Goal: Information Seeking & Learning: Find specific page/section

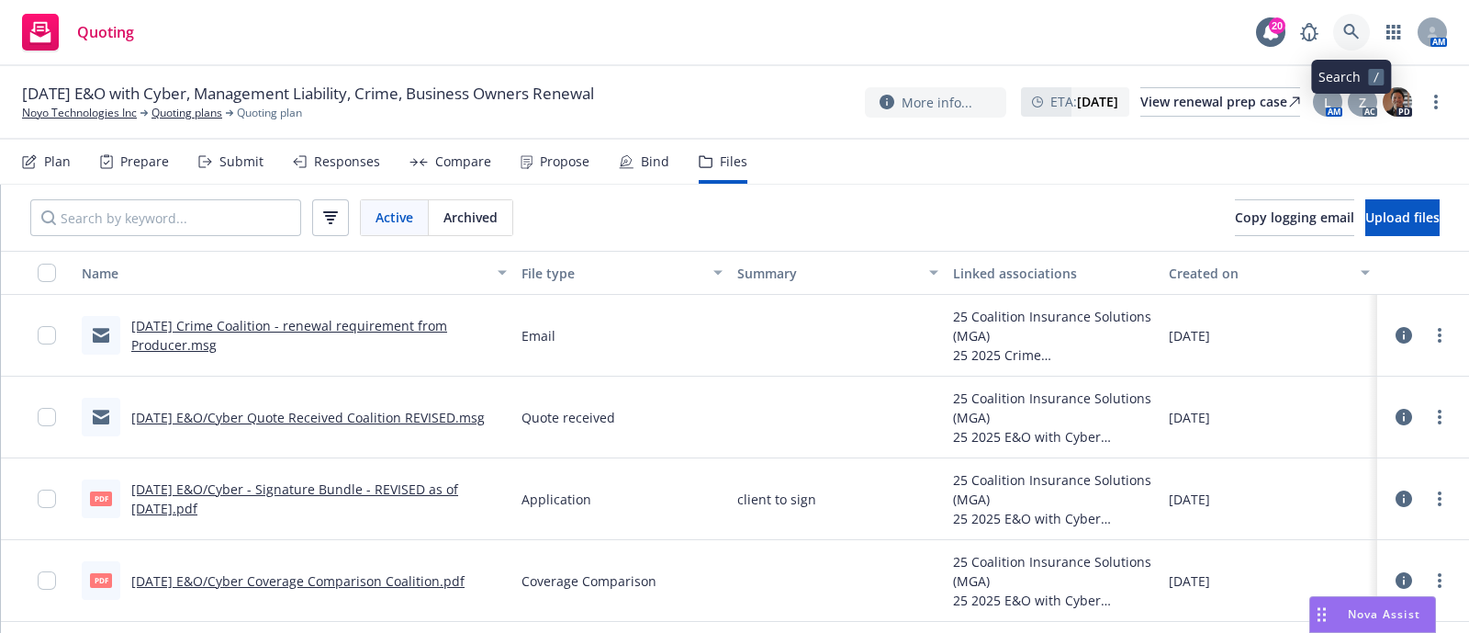
click at [1336, 29] on link at bounding box center [1351, 32] width 37 height 37
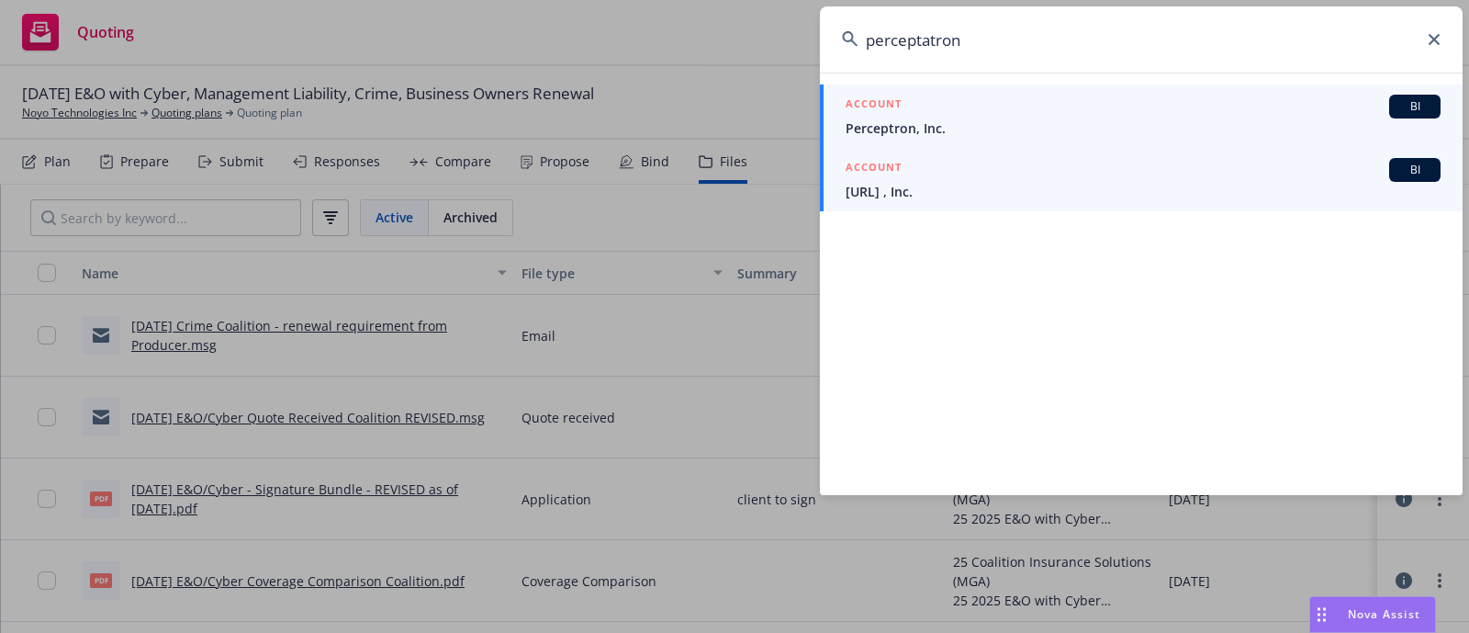
type input "perceptatron"
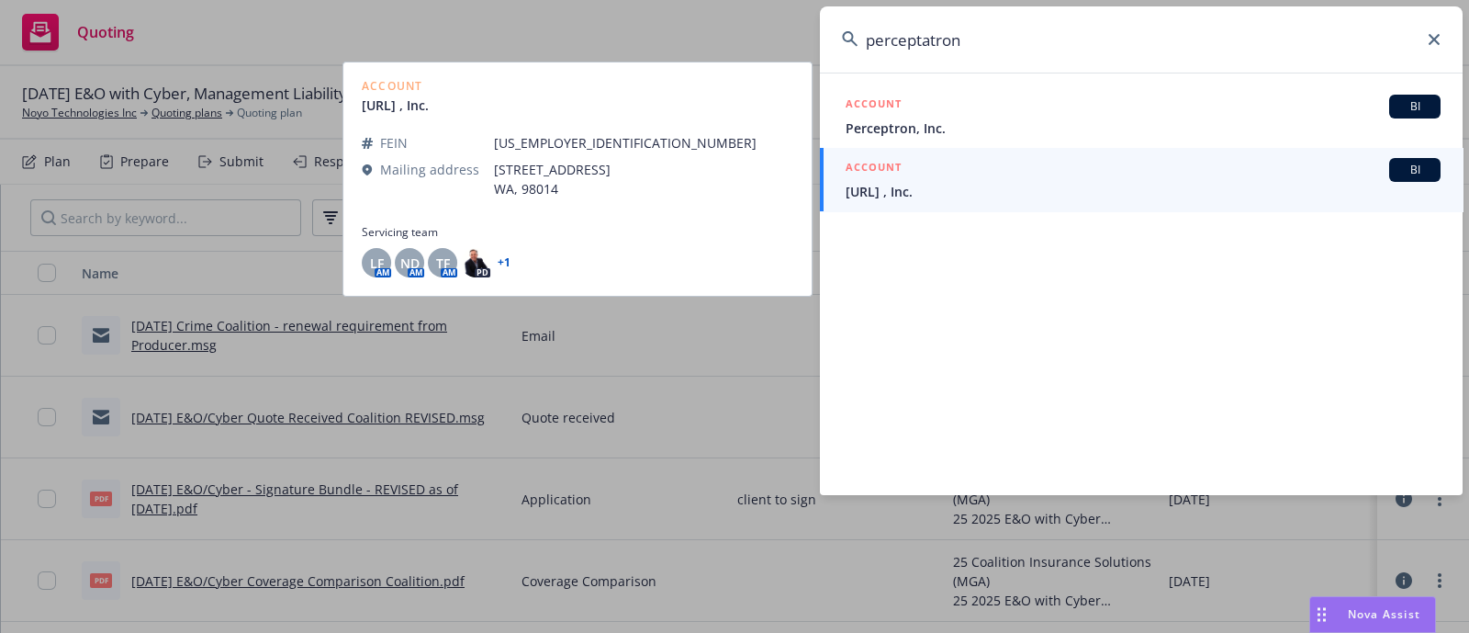
click at [963, 167] on div "ACCOUNT BI" at bounding box center [1143, 170] width 595 height 24
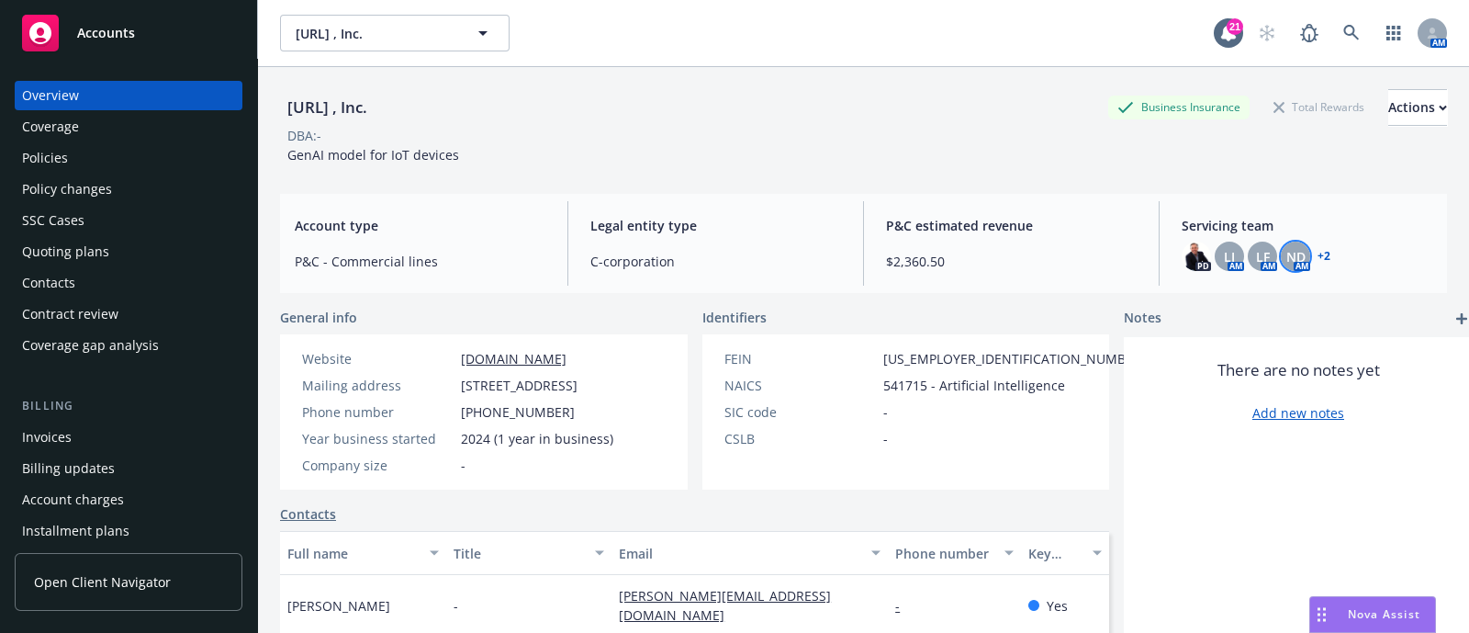
click at [1281, 252] on div "ND" at bounding box center [1295, 255] width 29 height 29
click at [116, 155] on div "Policies" at bounding box center [128, 157] width 213 height 29
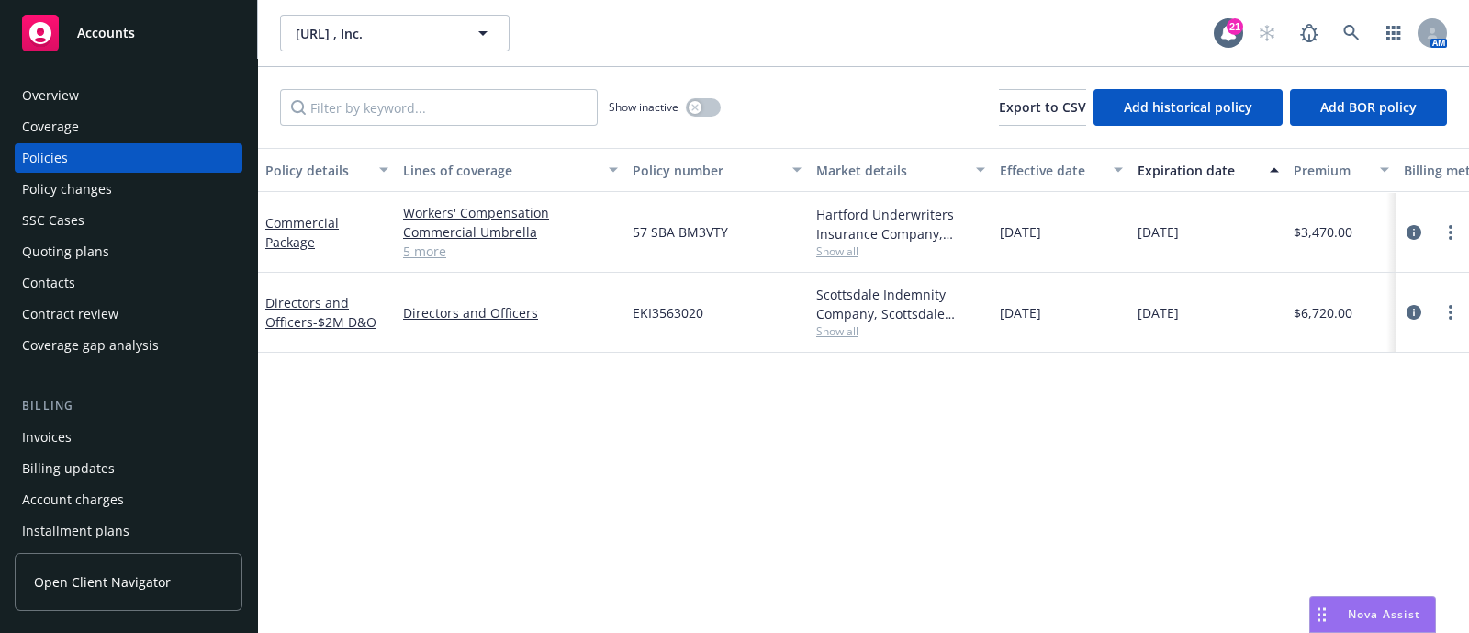
click at [409, 250] on link "5 more" at bounding box center [510, 250] width 215 height 19
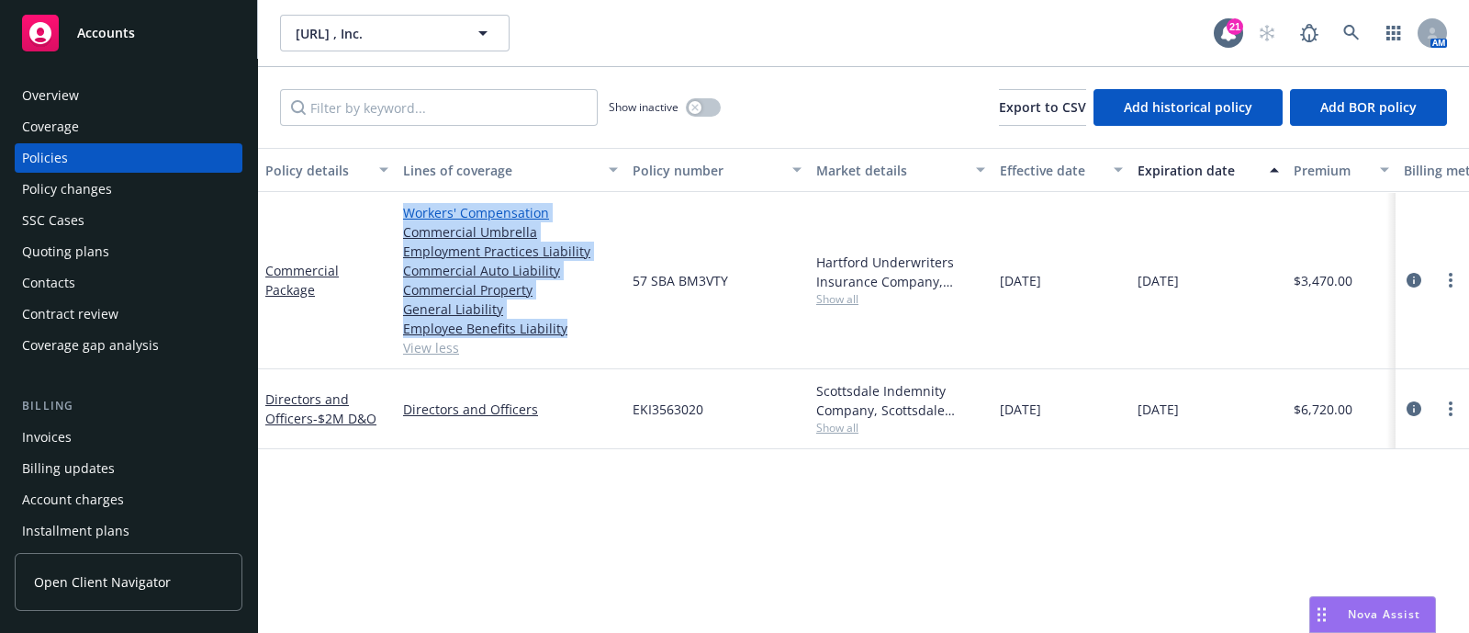
drag, startPoint x: 622, startPoint y: 324, endPoint x: 402, endPoint y: 219, distance: 243.1
click at [402, 219] on div "Workers' Compensation Commercial Umbrella Employment Practices Liability Commer…" at bounding box center [511, 280] width 230 height 177
copy div "Workers' Compensation Commercial Umbrella Employment Practices Liability Commer…"
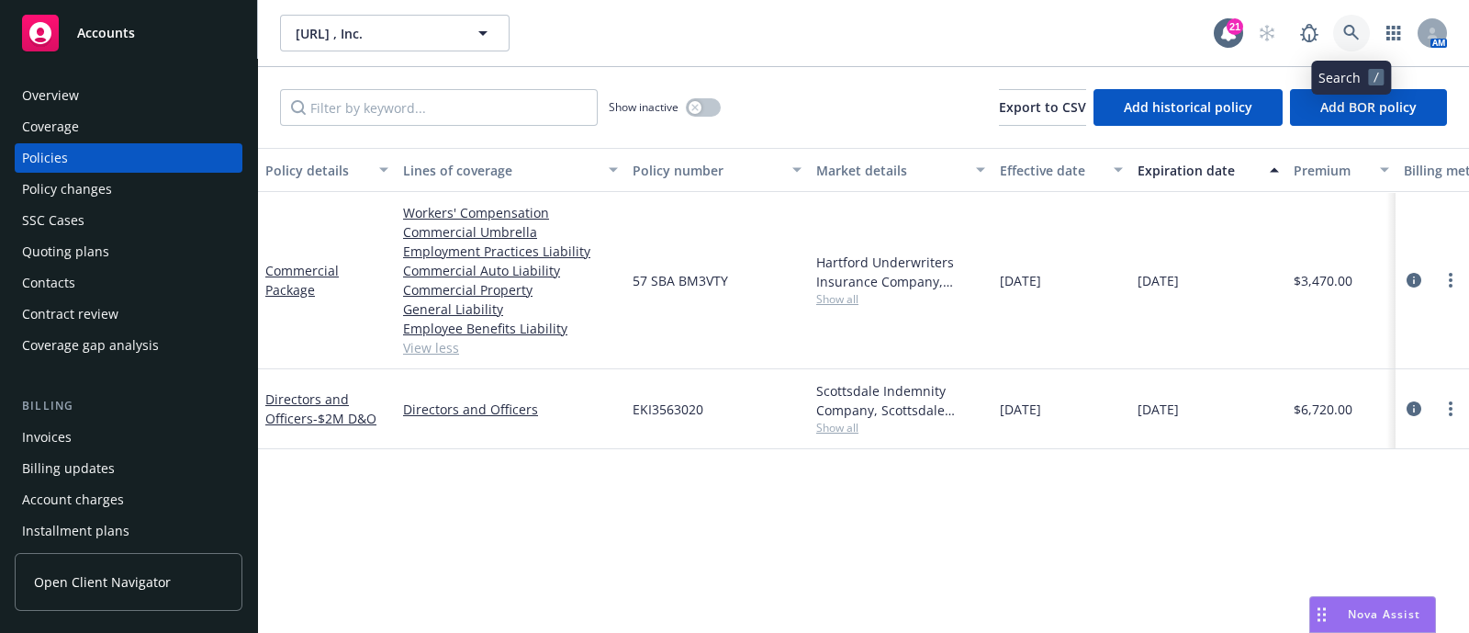
click at [1351, 35] on icon at bounding box center [1351, 33] width 17 height 17
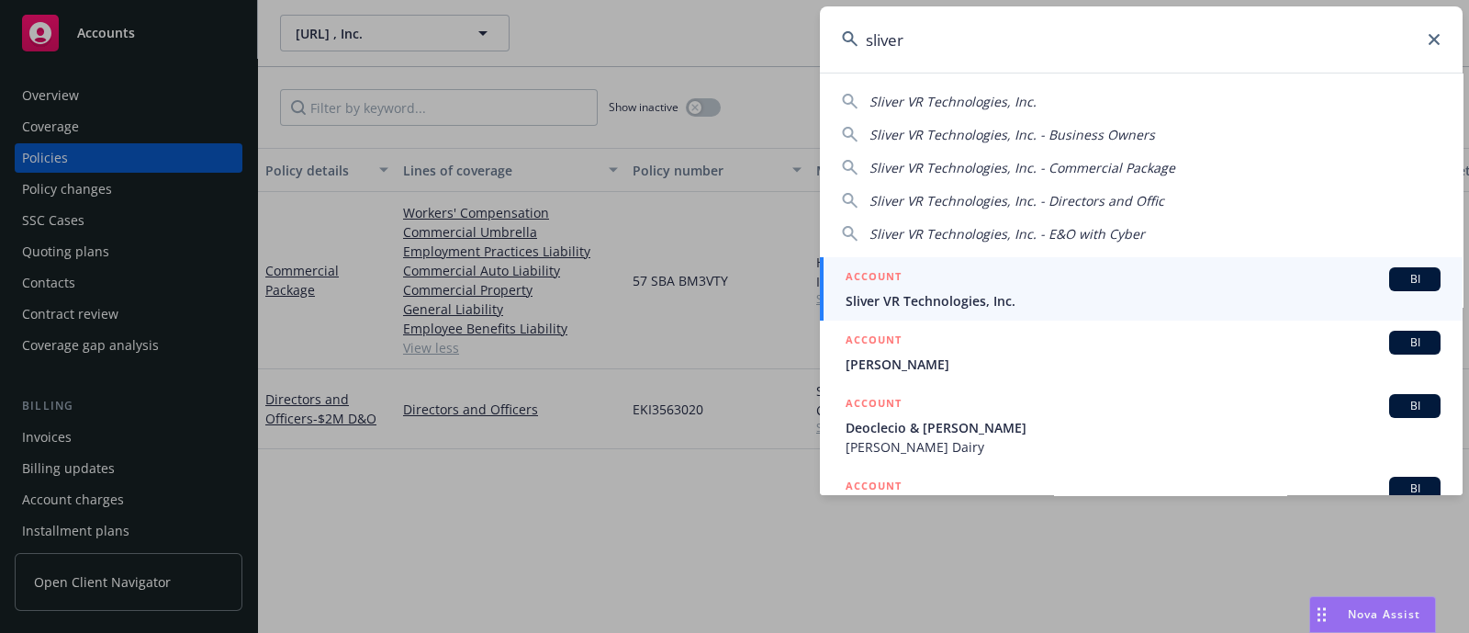
type input "sliver"
click at [926, 291] on span "Sliver VR Technologies, Inc." at bounding box center [1143, 300] width 595 height 19
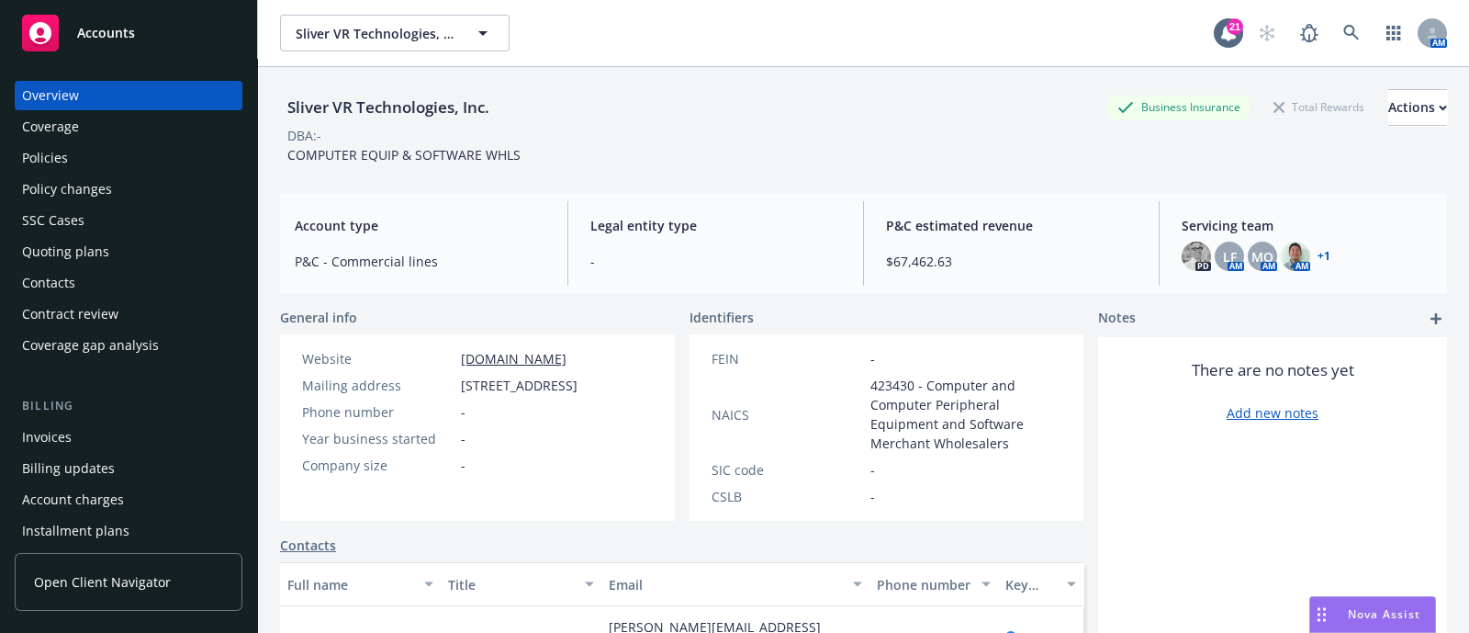
click at [62, 145] on div "Policies" at bounding box center [45, 157] width 46 height 29
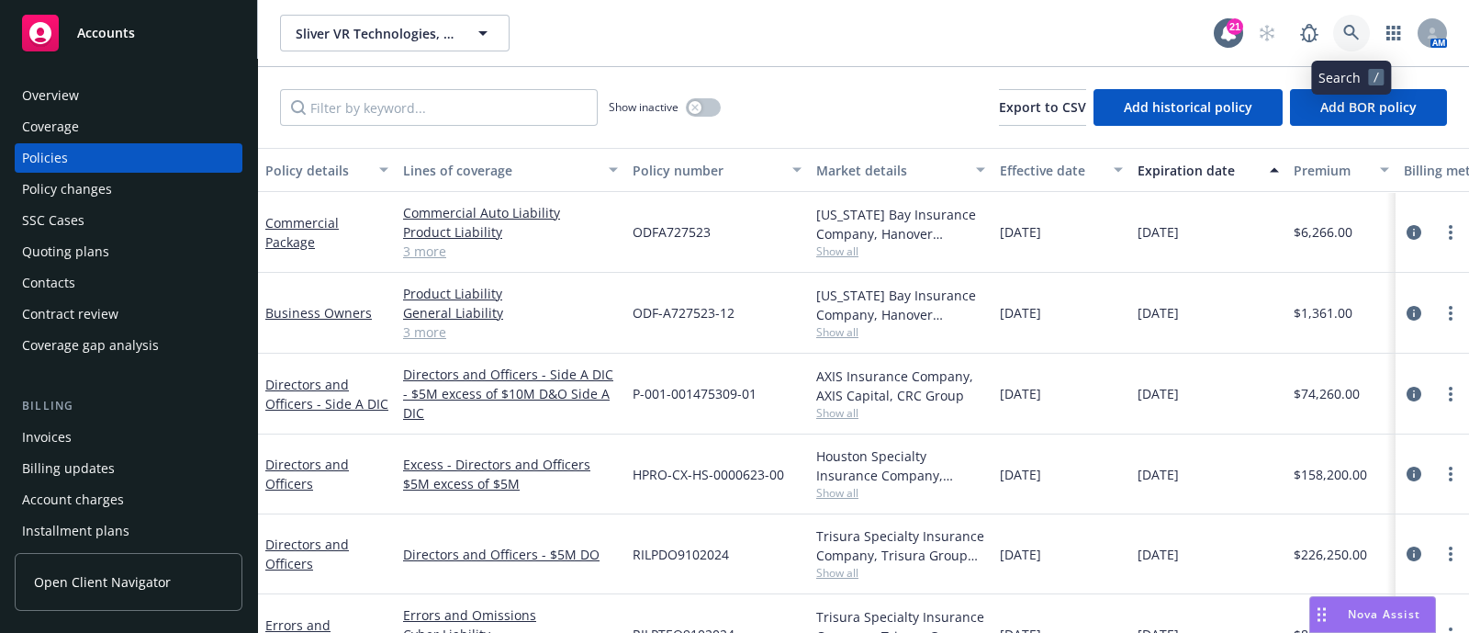
click at [1347, 29] on icon at bounding box center [1351, 33] width 17 height 17
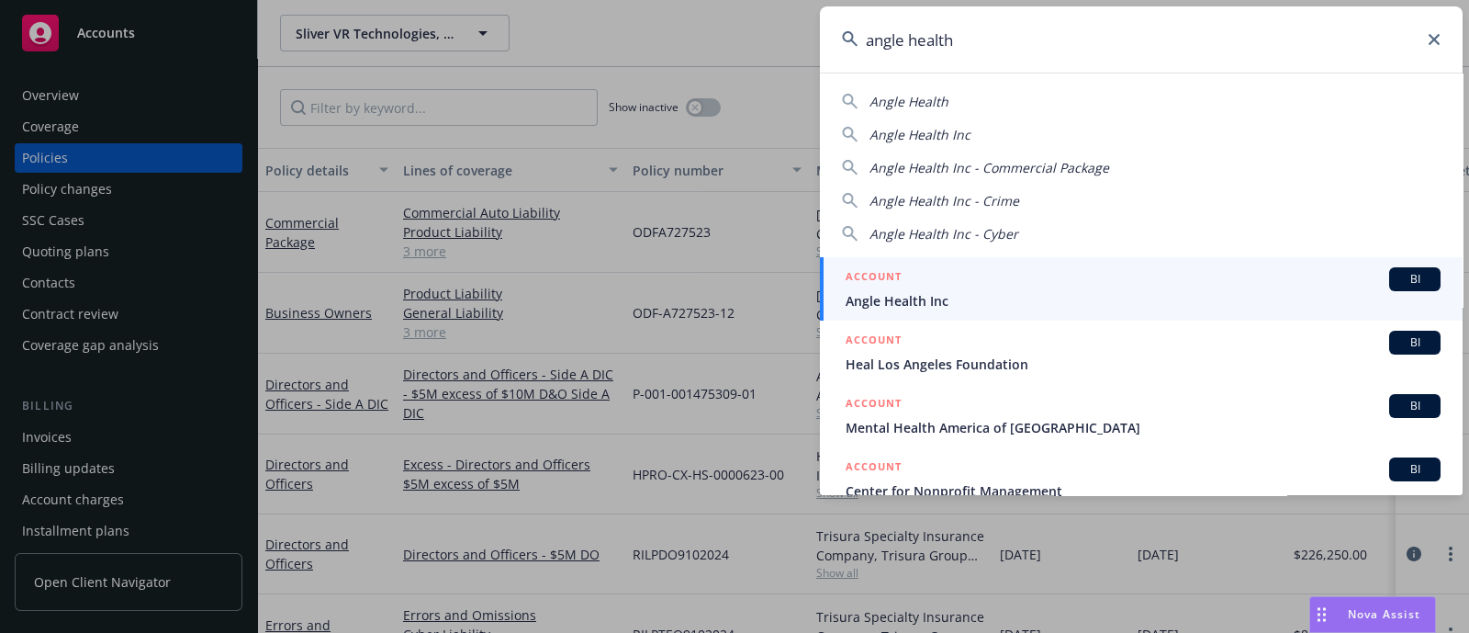
type input "angle health"
click at [944, 286] on div "ACCOUNT BI" at bounding box center [1143, 279] width 595 height 24
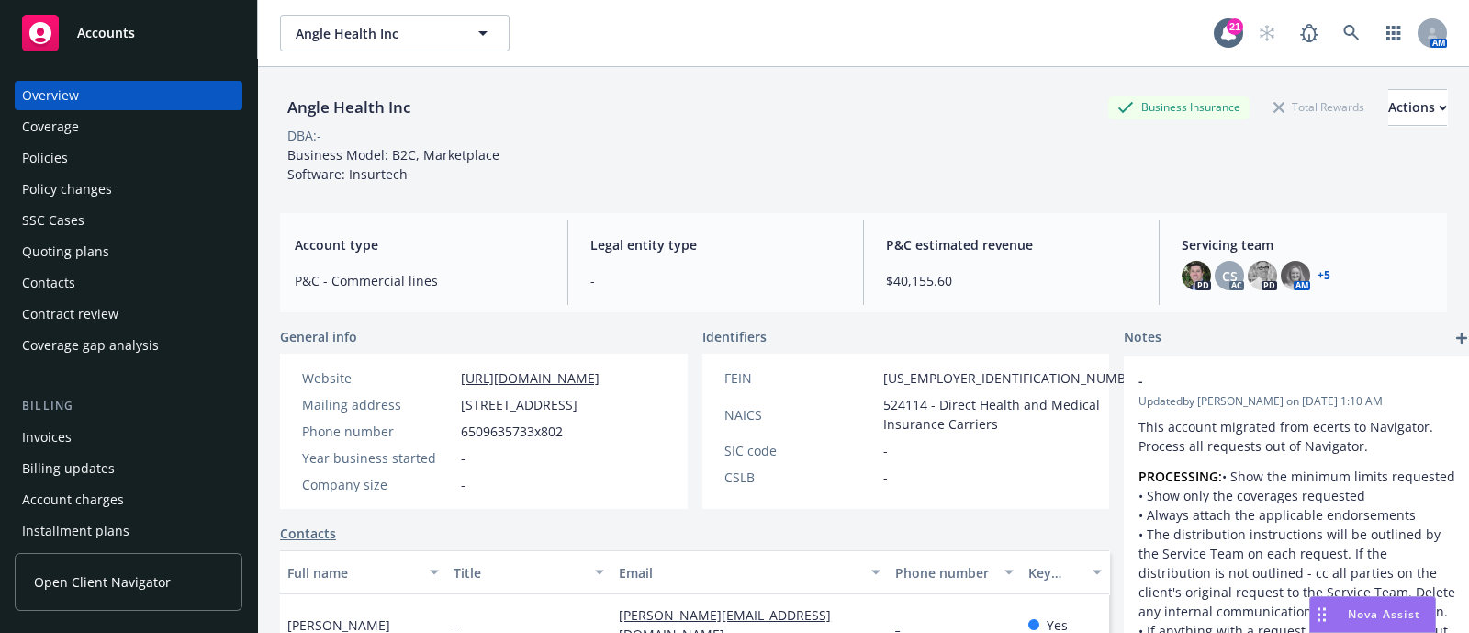
click at [93, 157] on div "Policies" at bounding box center [128, 157] width 213 height 29
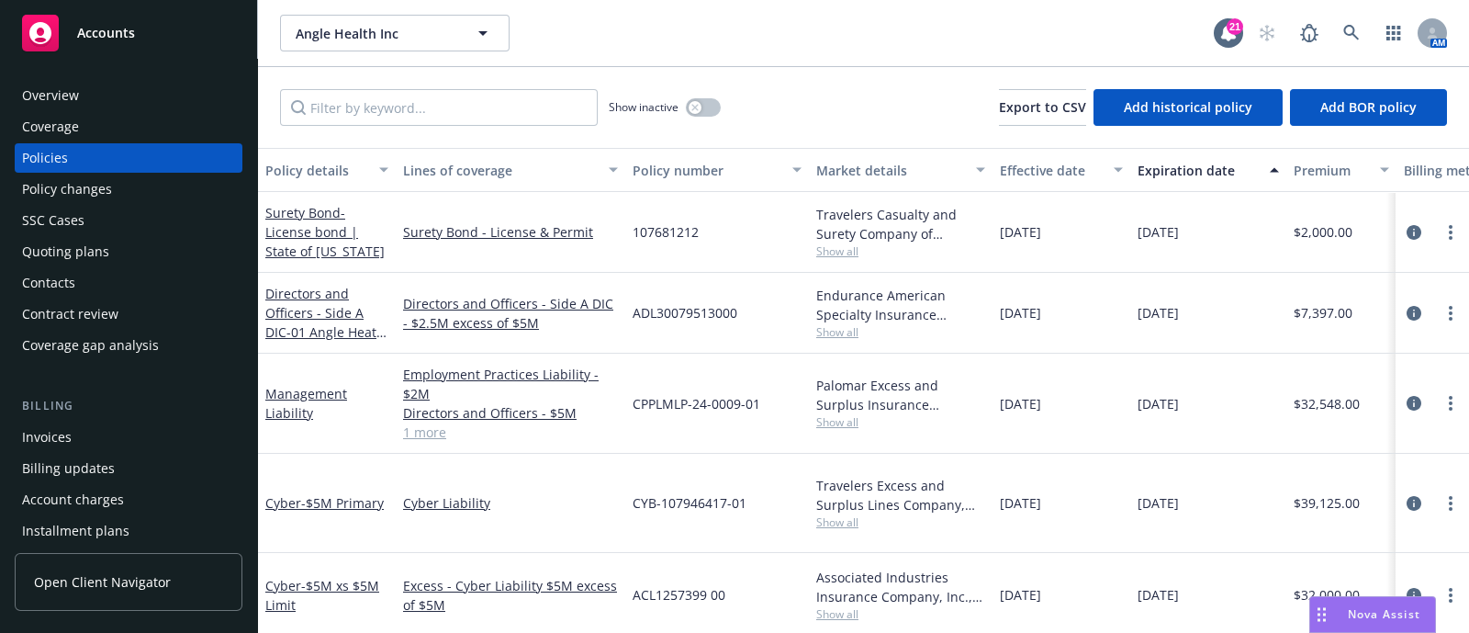
click at [93, 97] on div "Overview" at bounding box center [128, 95] width 213 height 29
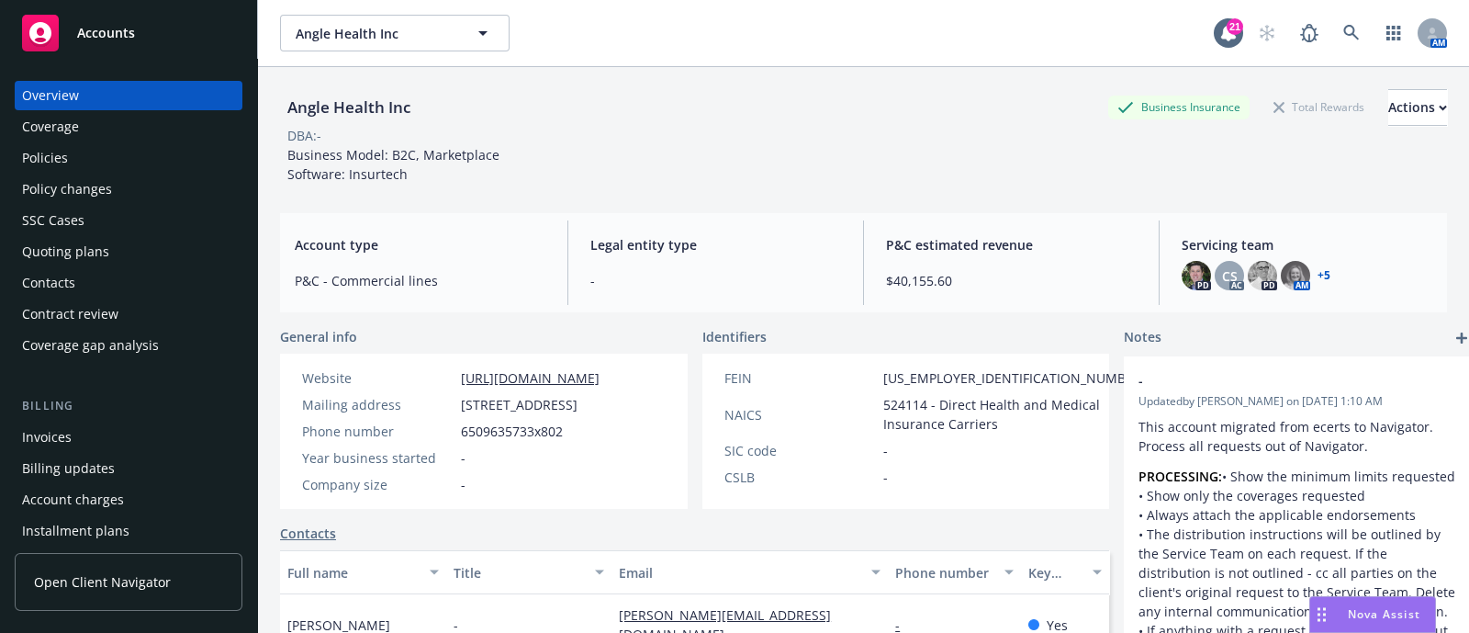
click at [1317, 277] on link "+ 5" at bounding box center [1323, 275] width 13 height 11
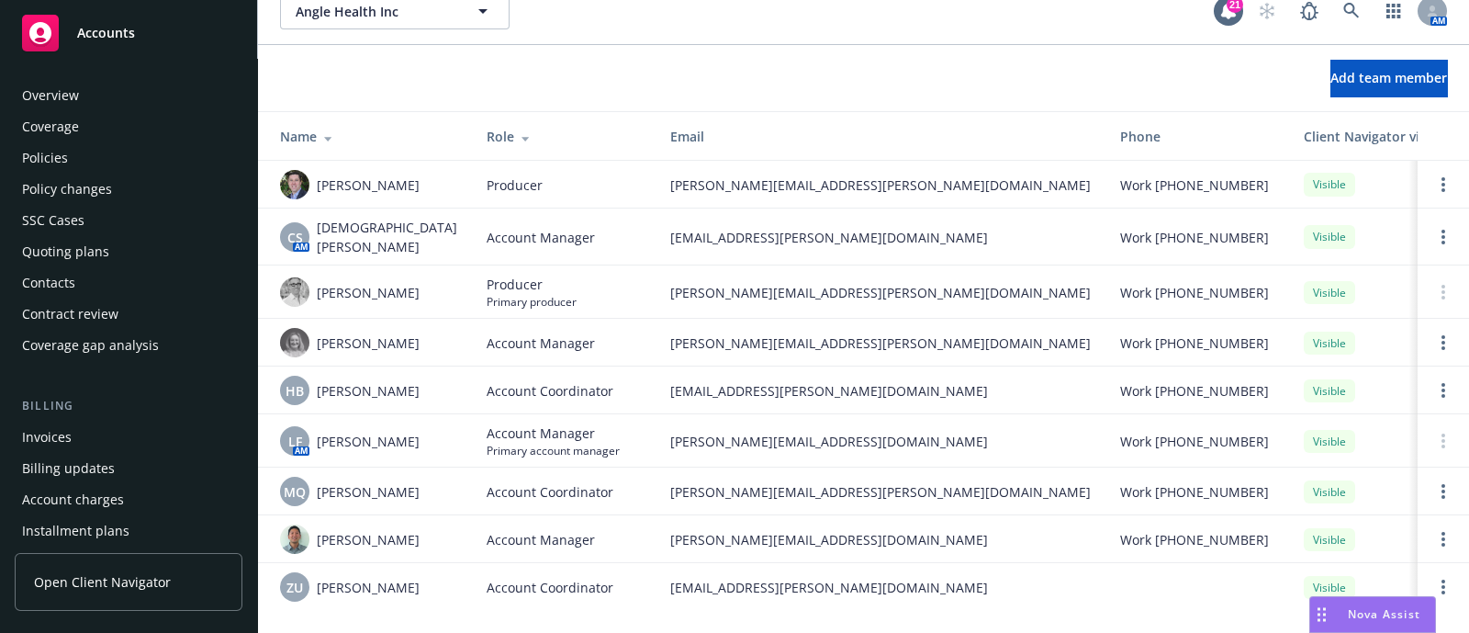
click at [96, 143] on div "Policies" at bounding box center [128, 157] width 213 height 29
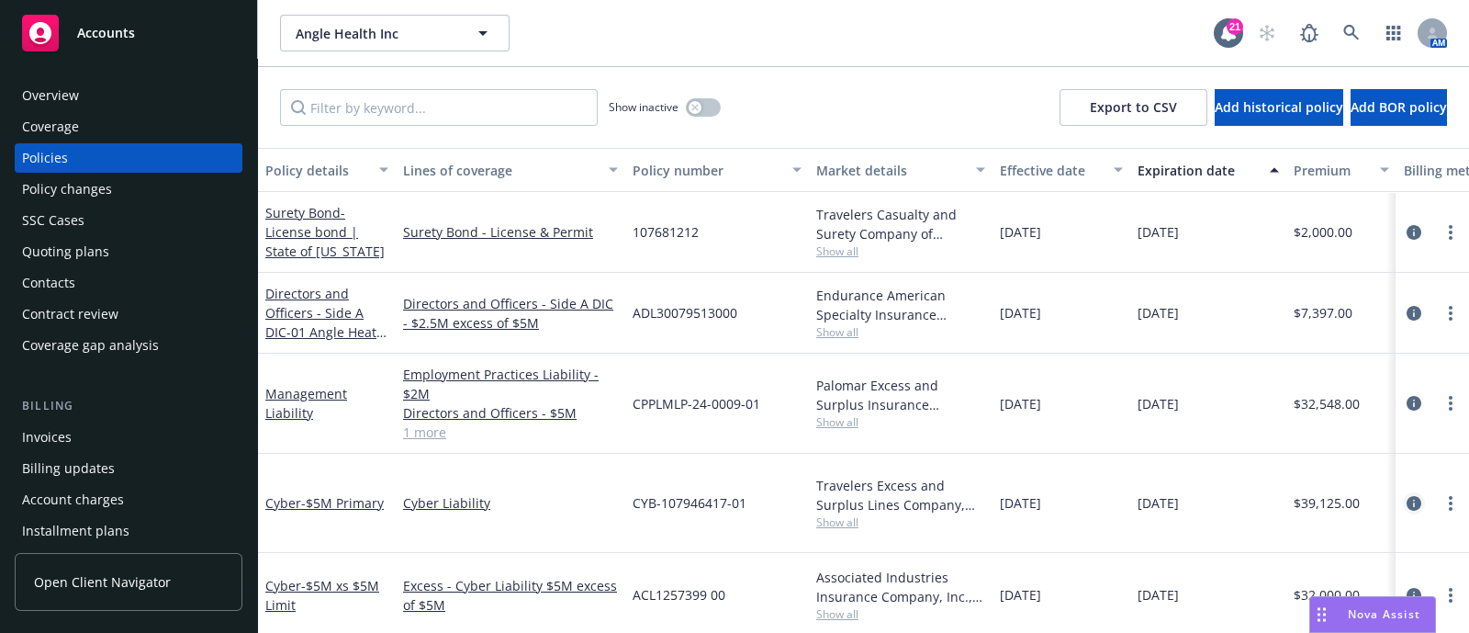
click at [1407, 499] on icon "circleInformation" at bounding box center [1414, 503] width 15 height 15
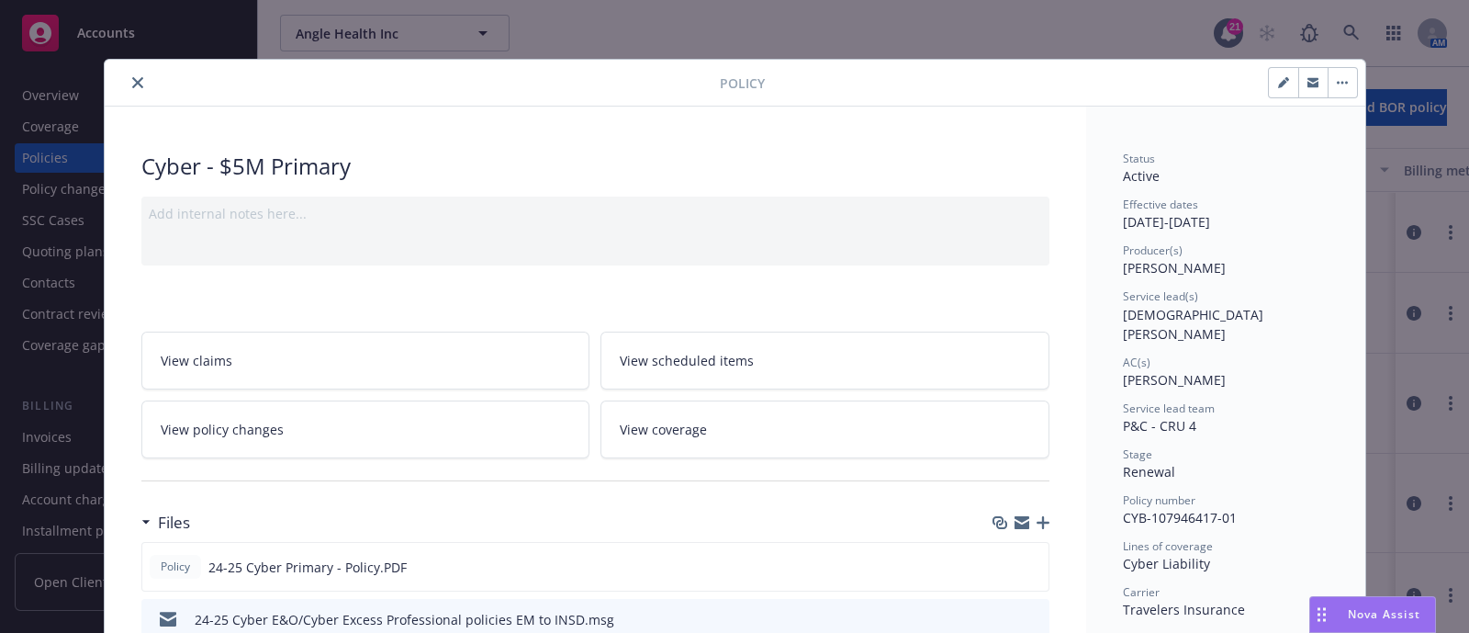
click at [132, 79] on icon "close" at bounding box center [137, 82] width 11 height 11
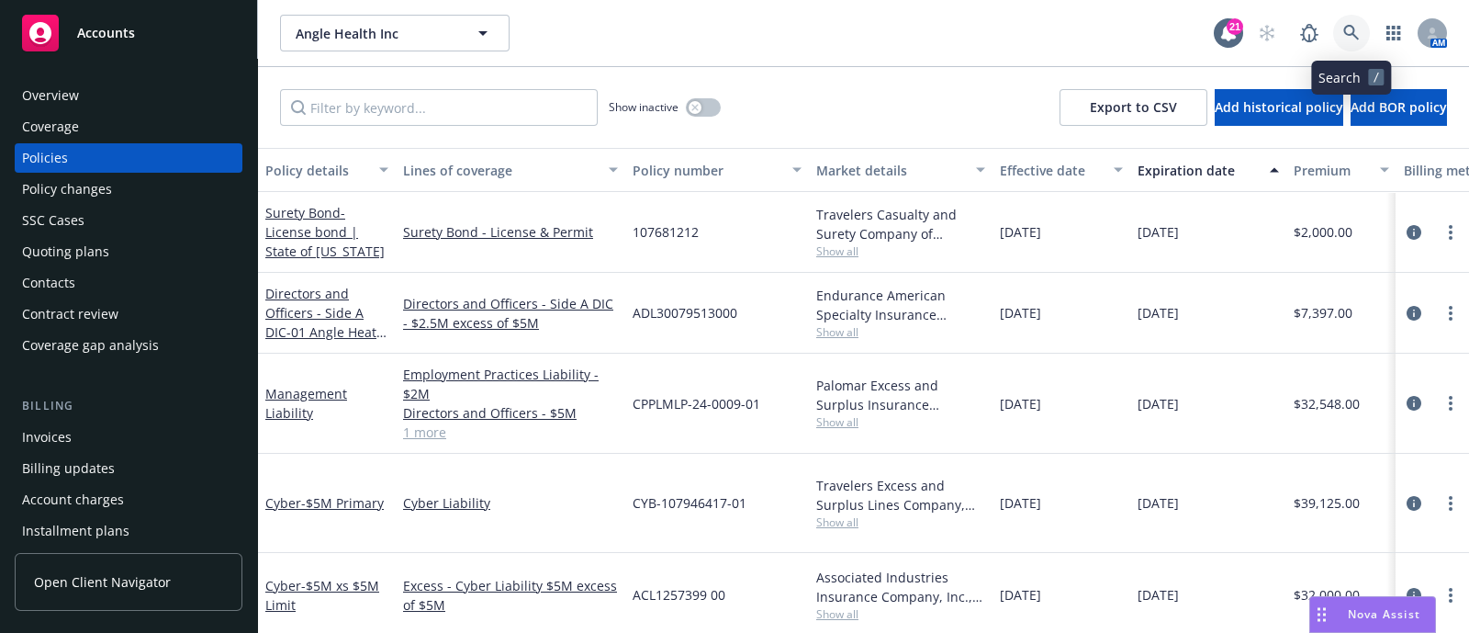
click at [1339, 32] on link at bounding box center [1351, 33] width 37 height 37
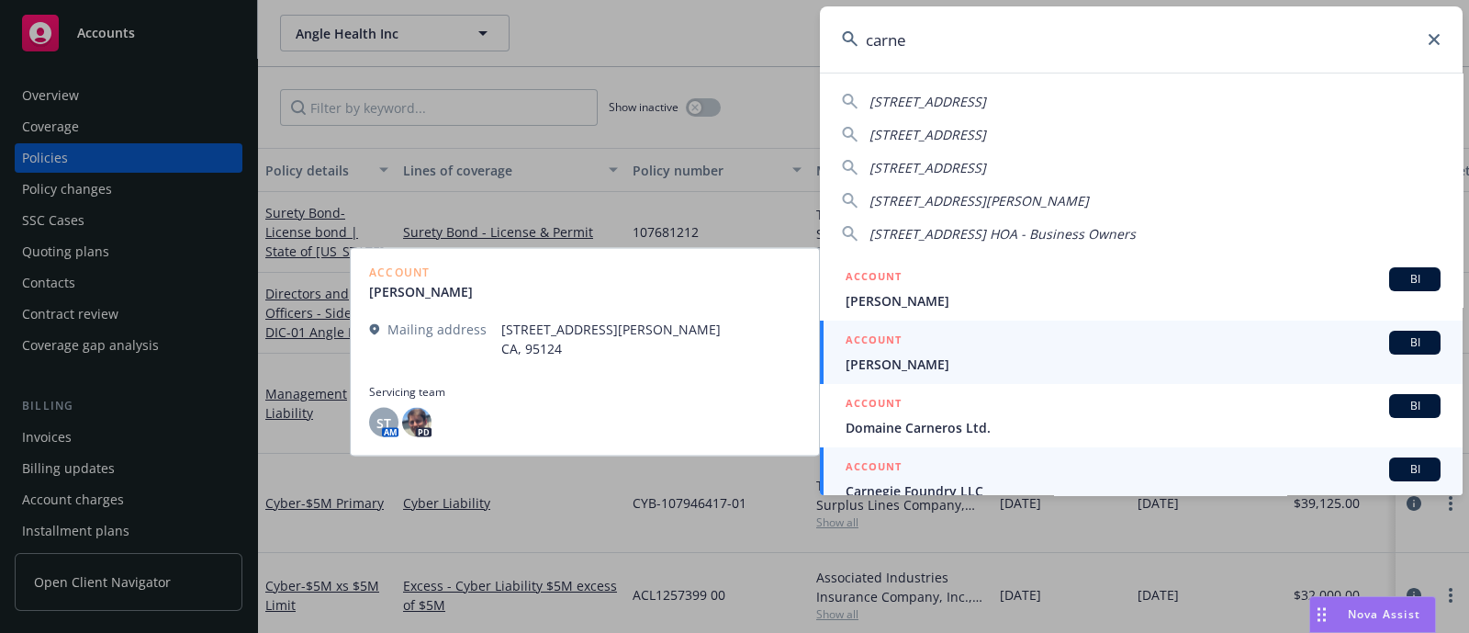
scroll to position [15, 0]
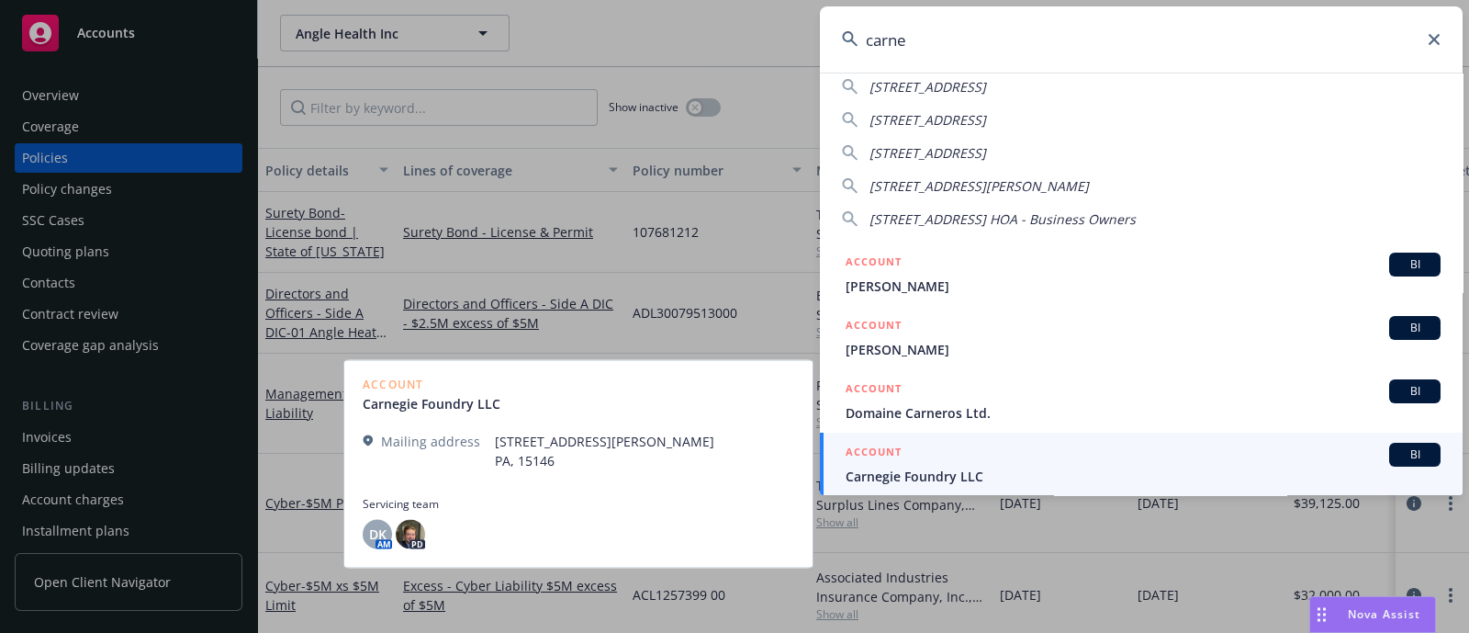
type input "carne"
click at [880, 484] on span "Carnegie Foundry LLC" at bounding box center [1143, 475] width 595 height 19
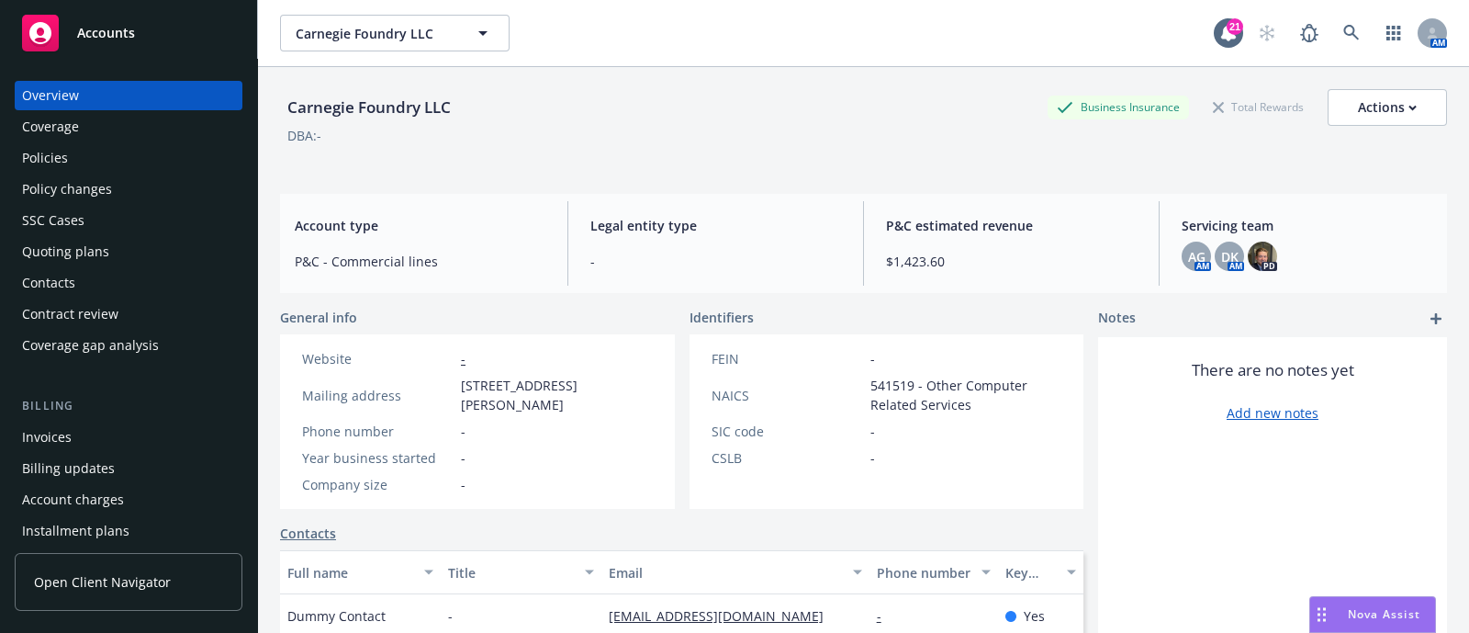
click at [98, 435] on div "Invoices" at bounding box center [128, 436] width 213 height 29
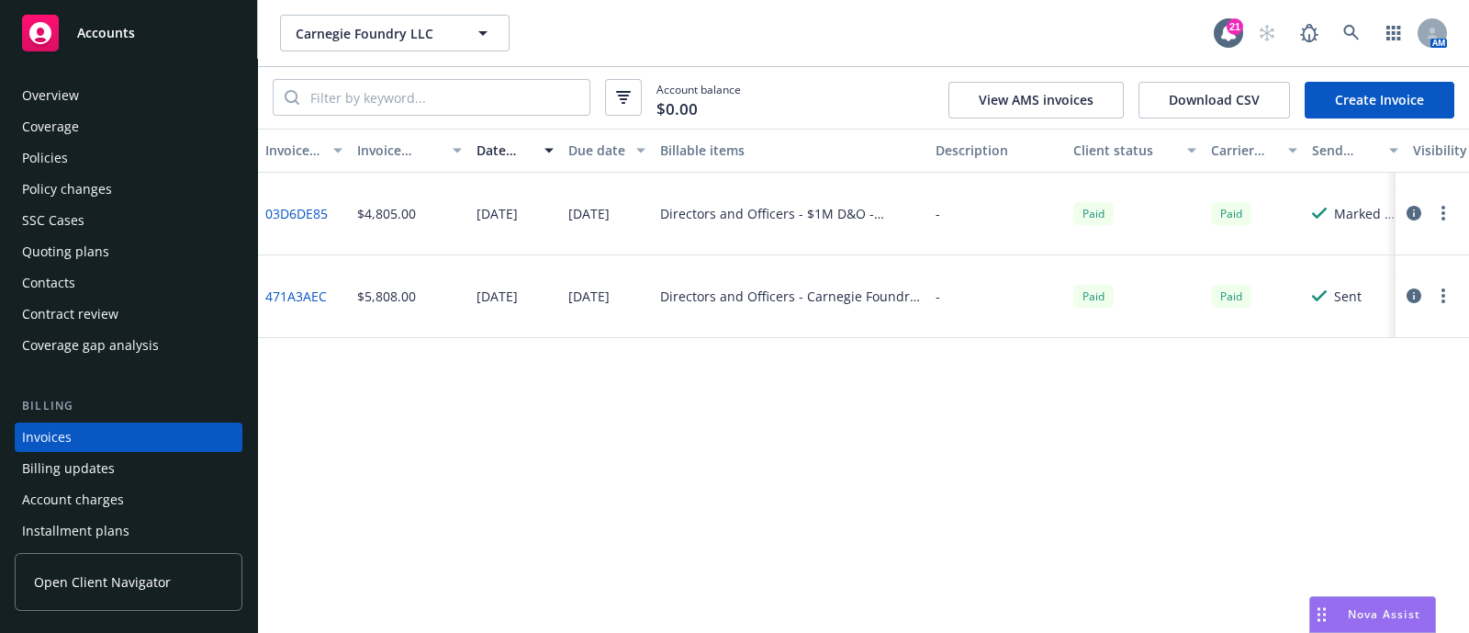
click at [76, 158] on div "Policies" at bounding box center [128, 157] width 213 height 29
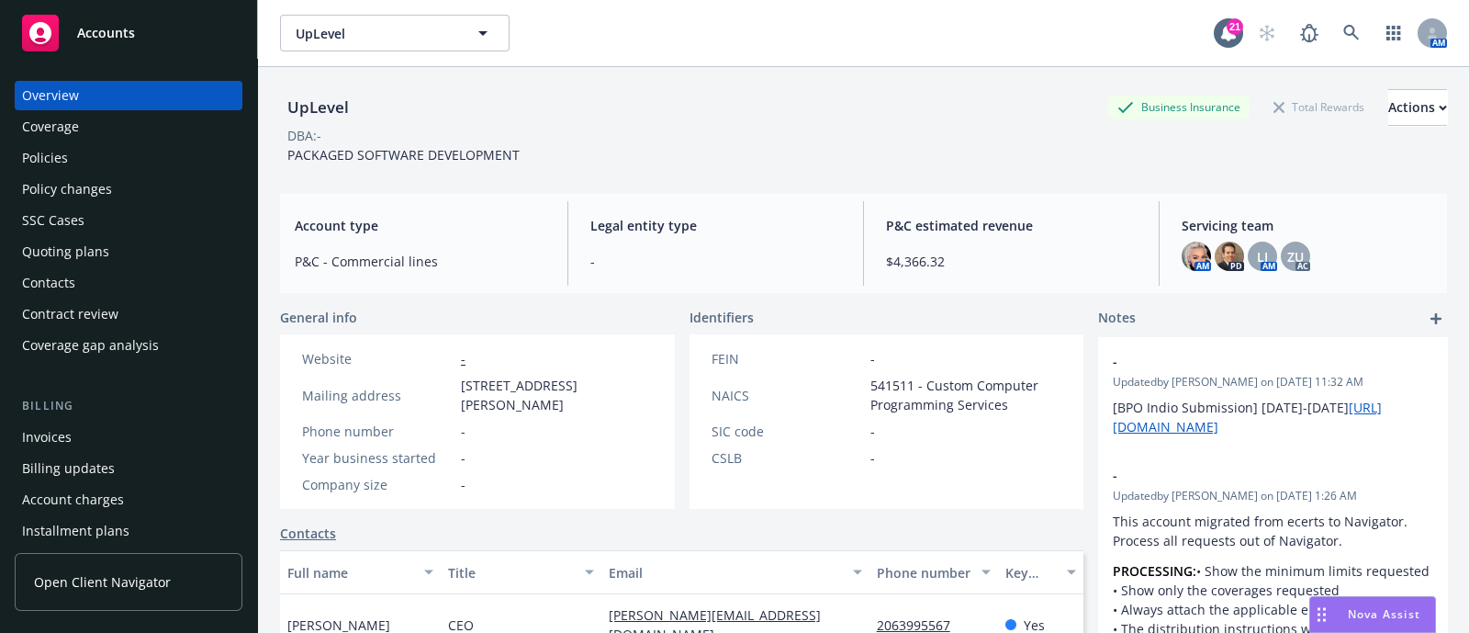
click at [142, 263] on div "Quoting plans" at bounding box center [128, 251] width 213 height 29
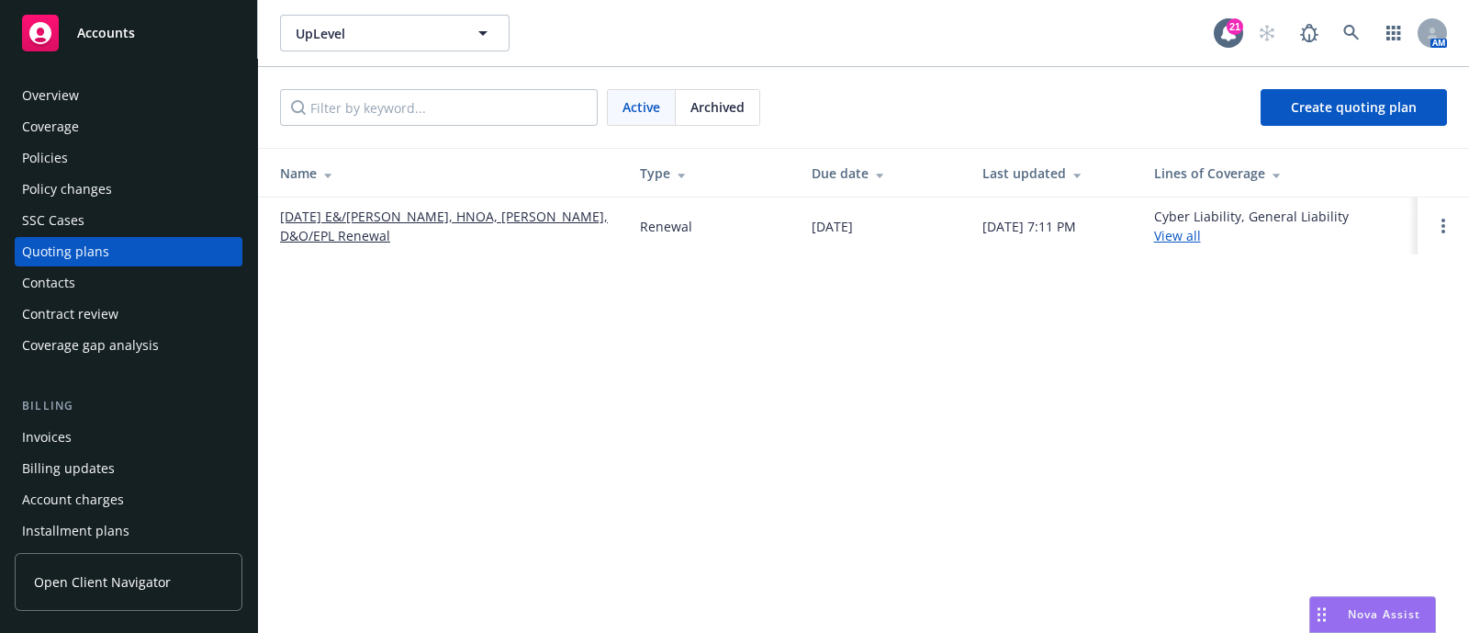
click at [389, 227] on link "11/01/25 E&/Cber, HNOA, BOP, D&O/EPL Renewal" at bounding box center [445, 226] width 331 height 39
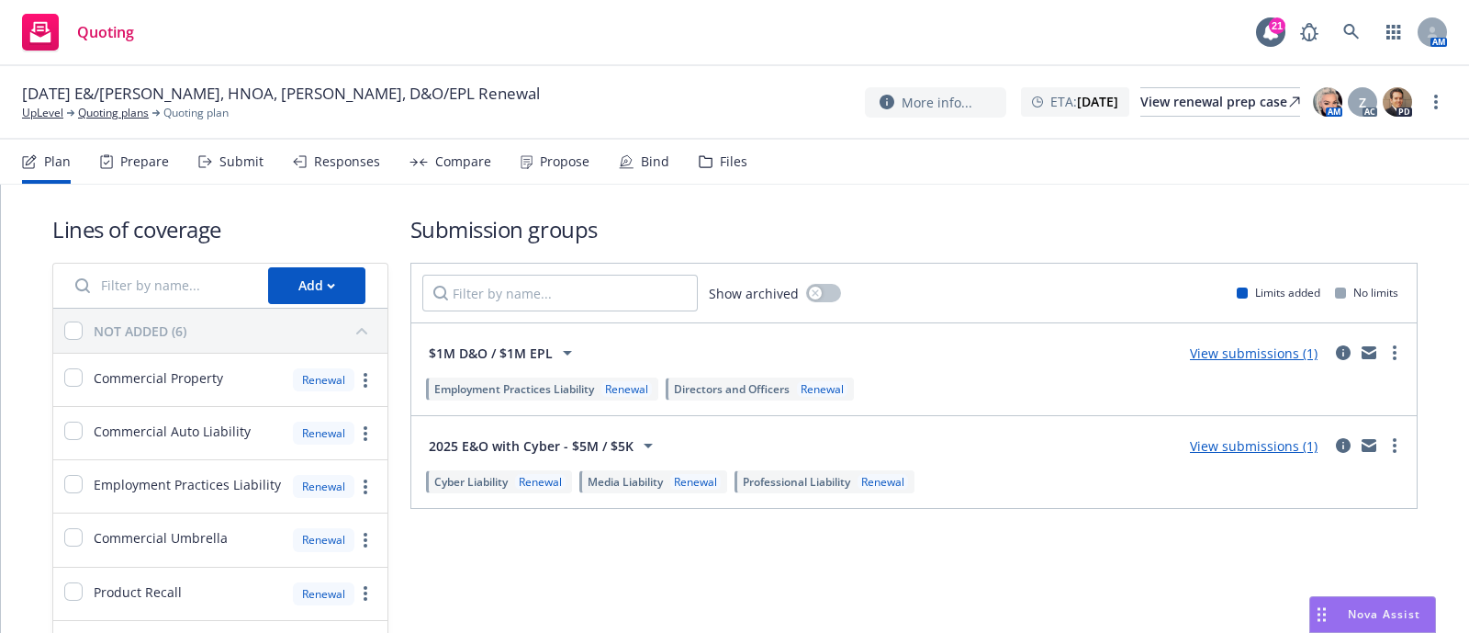
click at [720, 156] on div "Files" at bounding box center [734, 161] width 28 height 15
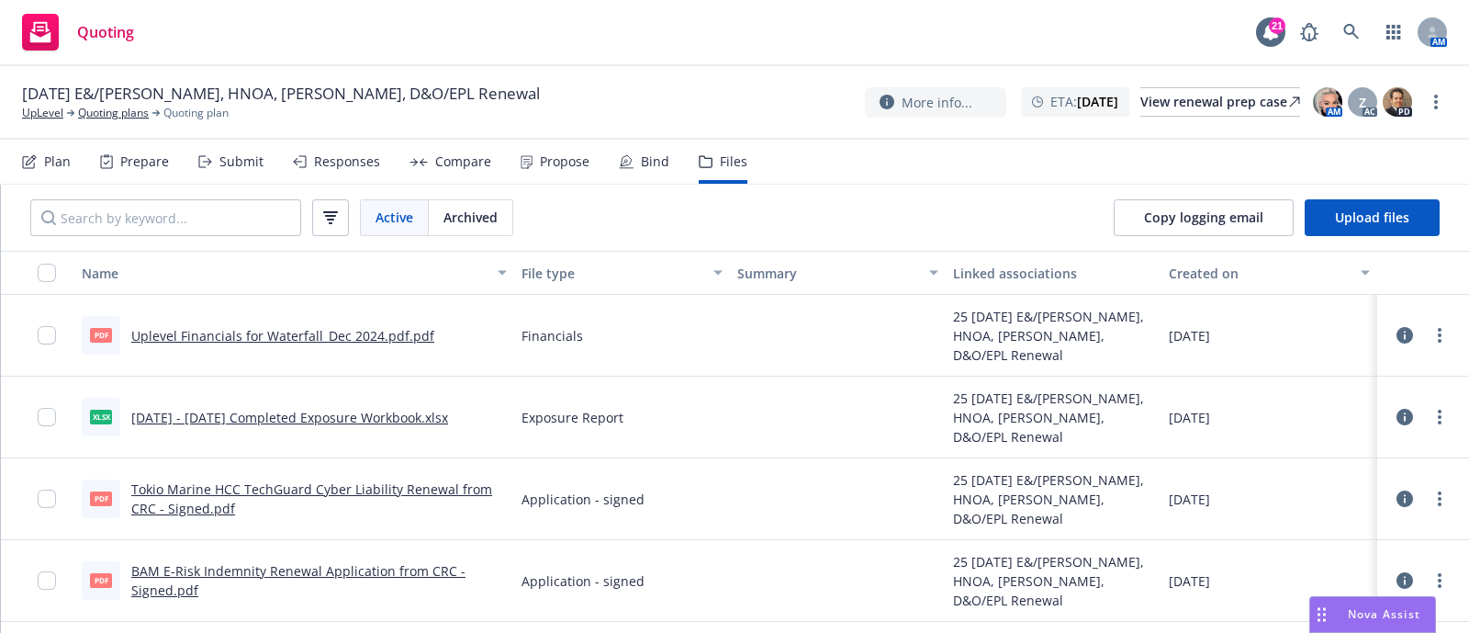
click at [1396, 420] on icon at bounding box center [1404, 417] width 17 height 17
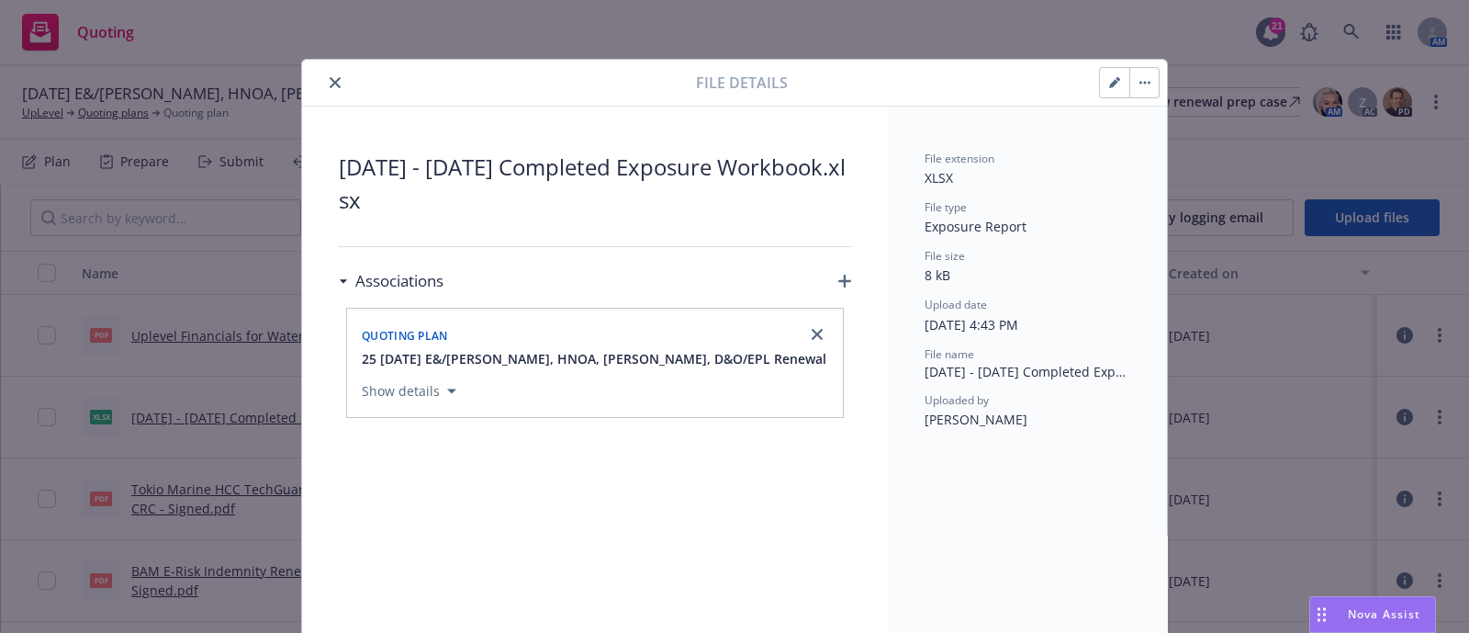
click at [326, 73] on button "close" at bounding box center [335, 83] width 22 height 22
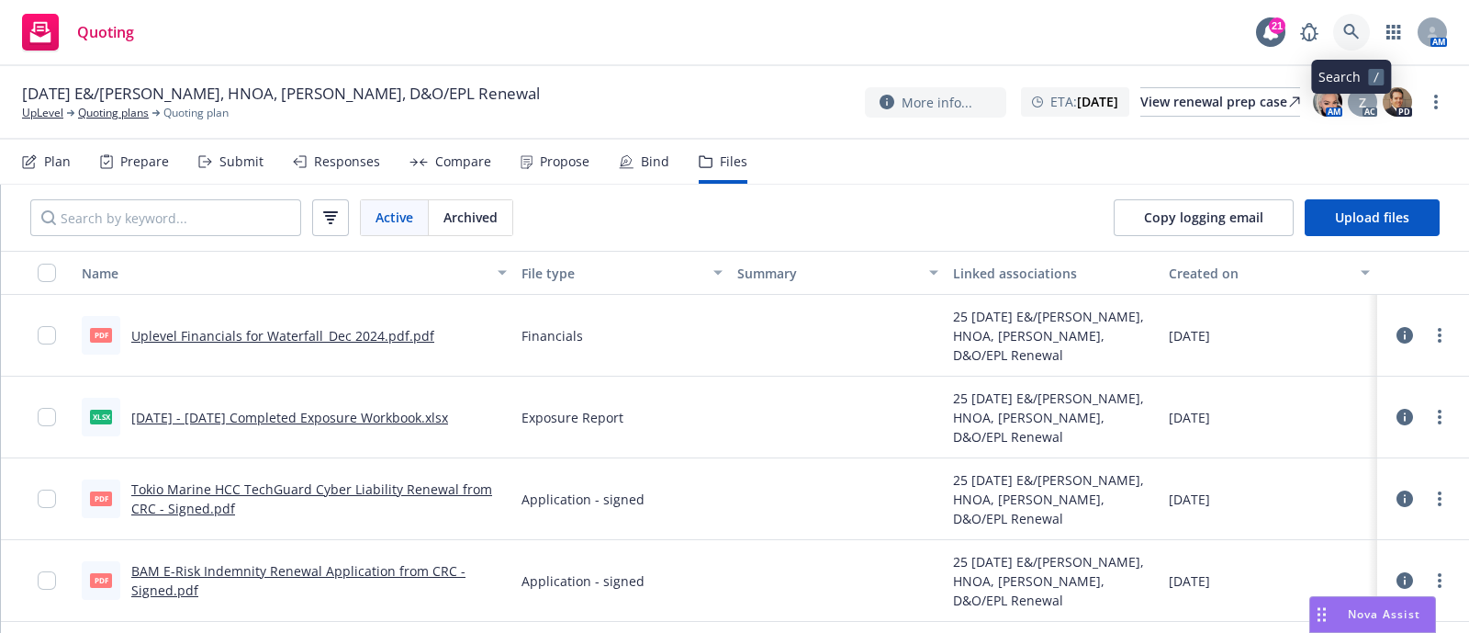
click at [1360, 44] on link at bounding box center [1351, 32] width 37 height 37
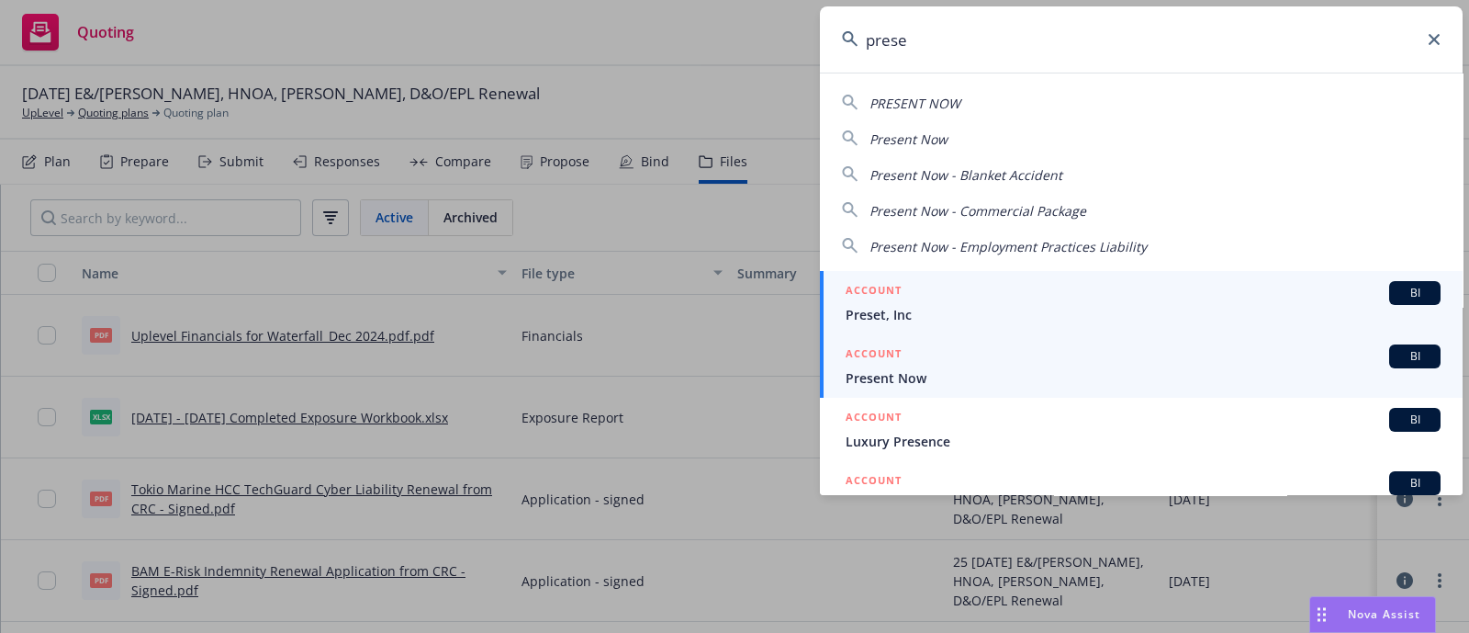
type input "prese"
click at [926, 313] on span "Preset, Inc" at bounding box center [1143, 314] width 595 height 19
